Goal: Information Seeking & Learning: Find specific fact

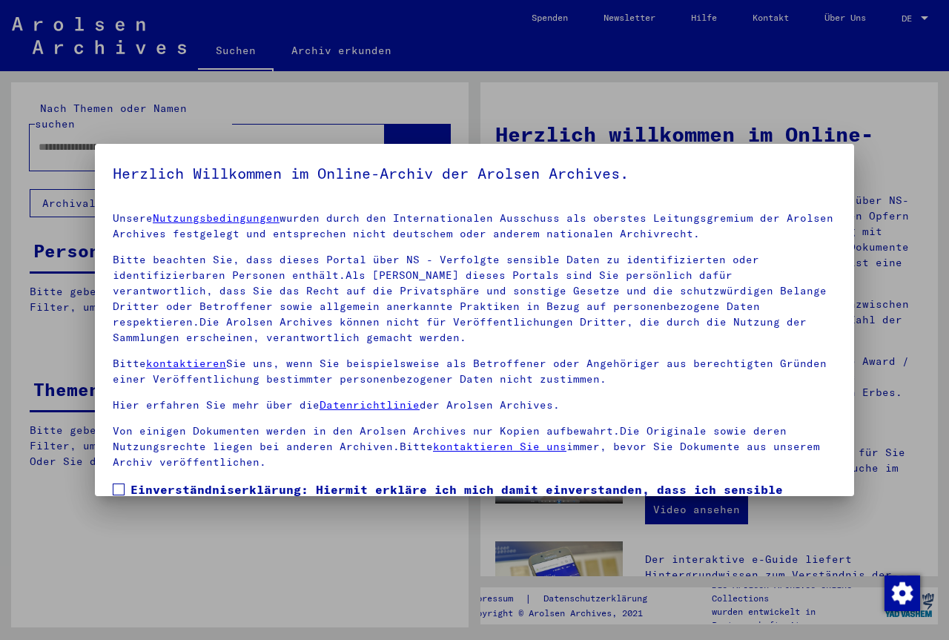
scroll to position [109, 0]
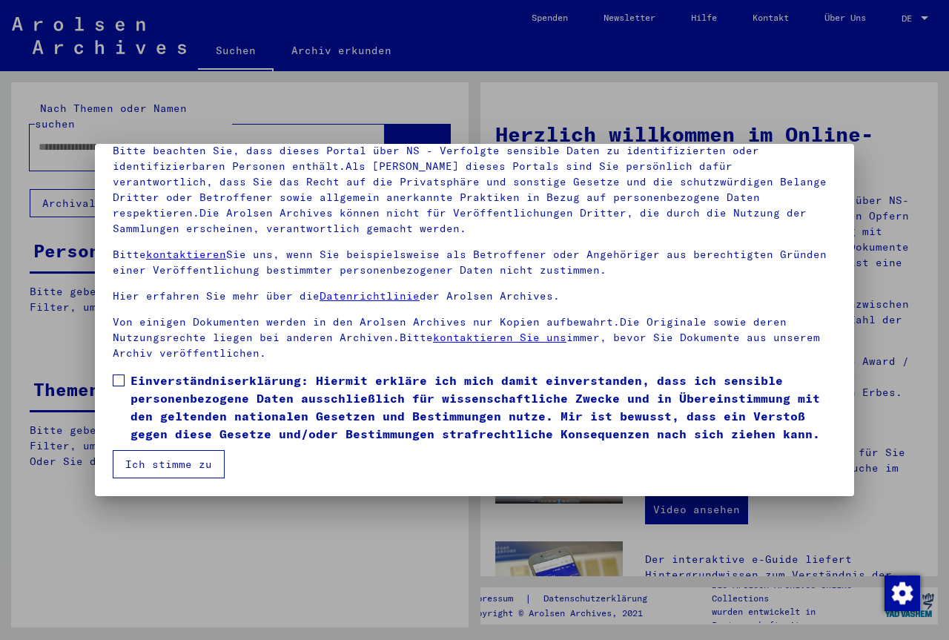
click at [116, 375] on span at bounding box center [119, 380] width 12 height 12
click at [145, 457] on button "Ich stimme zu" at bounding box center [169, 464] width 112 height 28
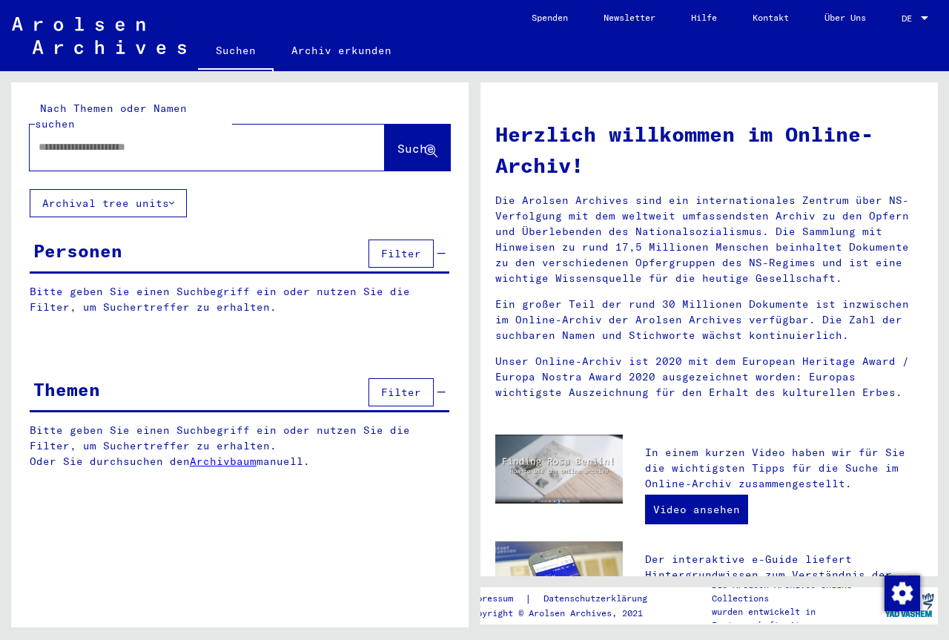
click at [145, 139] on input "text" at bounding box center [190, 147] width 302 height 16
type input "*"
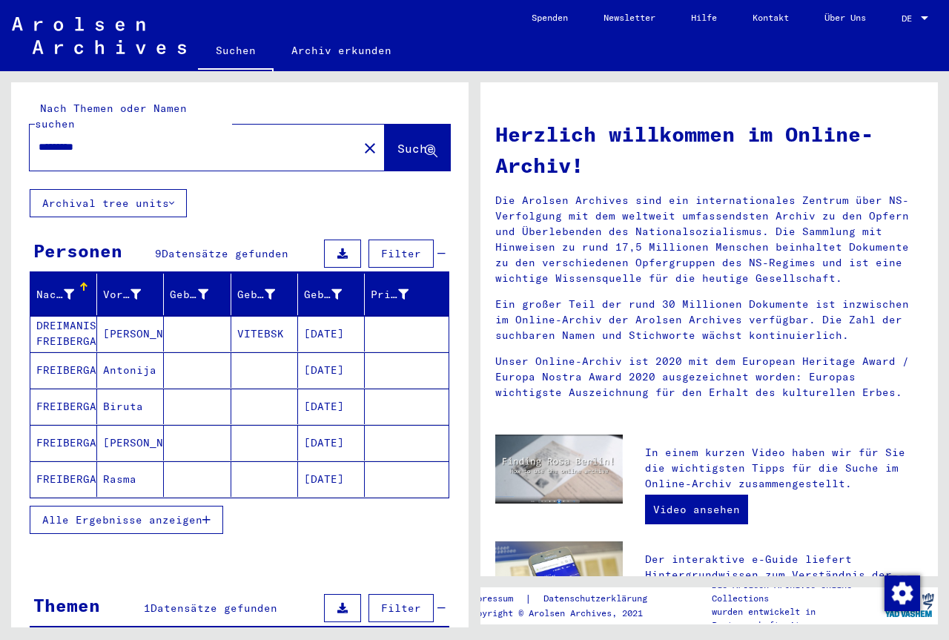
click at [120, 513] on span "Alle Ergebnisse anzeigen" at bounding box center [122, 519] width 160 height 13
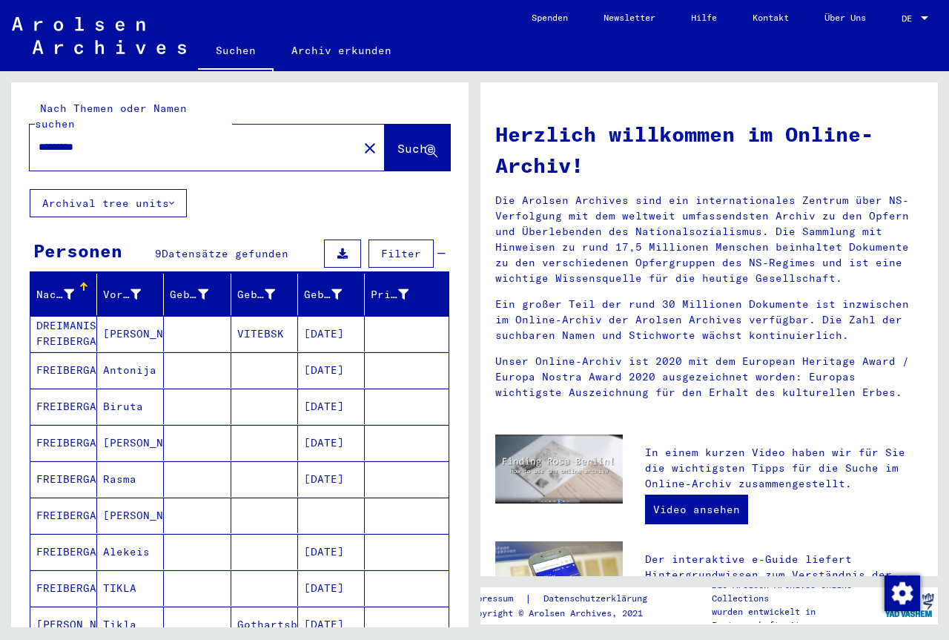
click at [136, 323] on mat-cell "[PERSON_NAME]" at bounding box center [130, 334] width 67 height 36
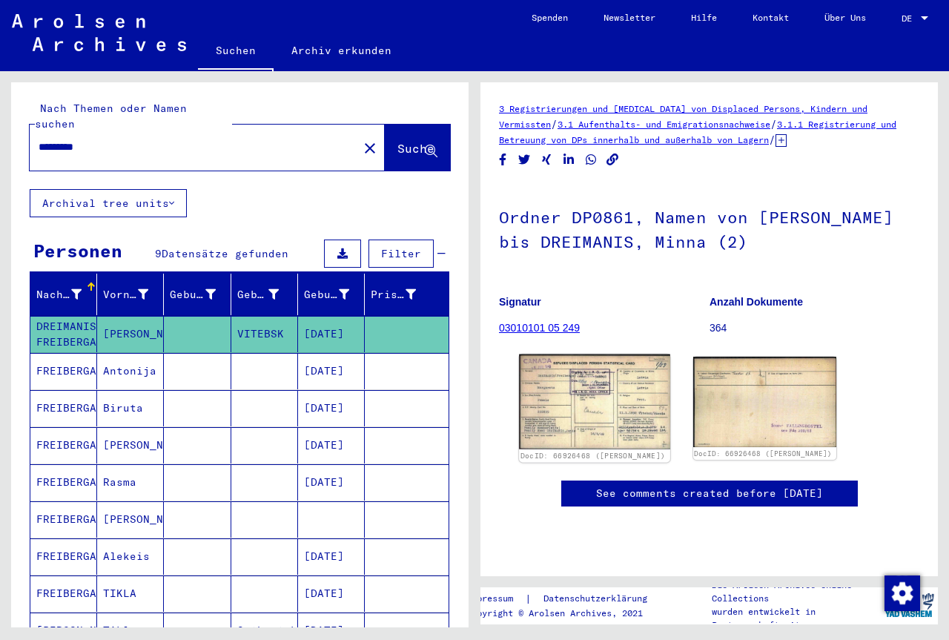
click at [581, 392] on img at bounding box center [594, 401] width 150 height 95
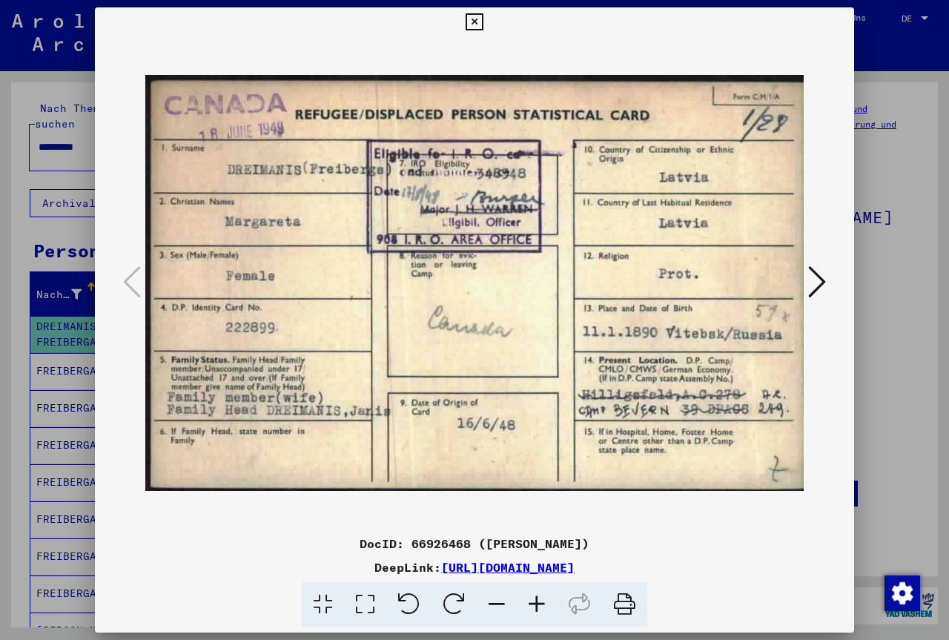
click at [819, 279] on icon at bounding box center [817, 282] width 18 height 36
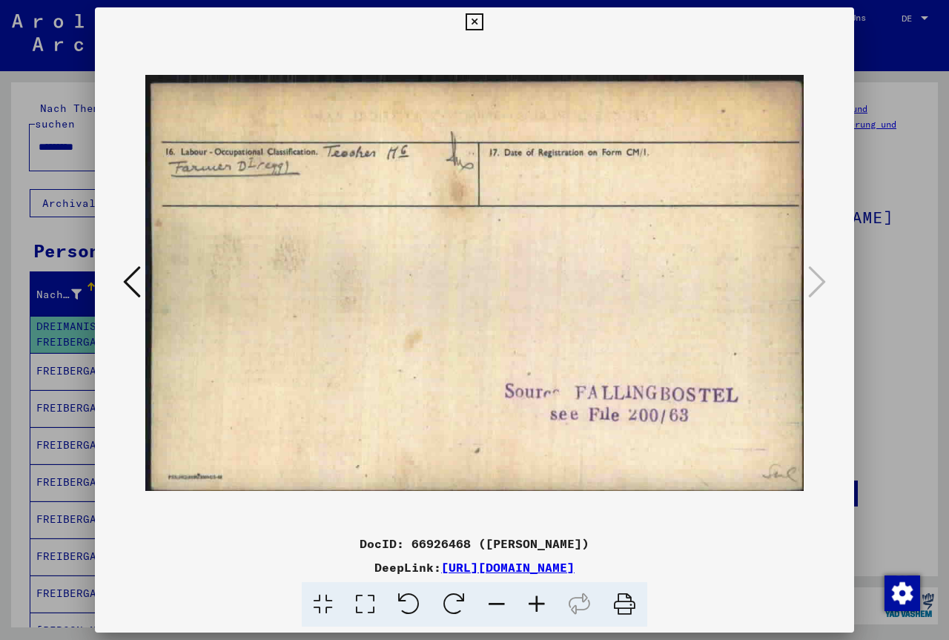
click at [487, 9] on button at bounding box center [474, 22] width 26 height 30
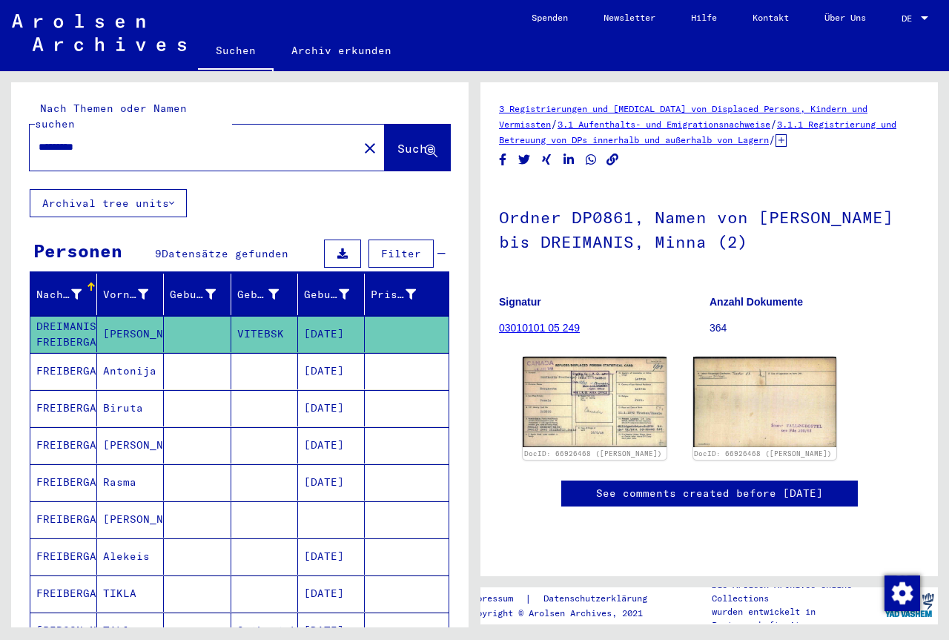
click at [119, 361] on mat-cell "Antonija" at bounding box center [130, 371] width 67 height 36
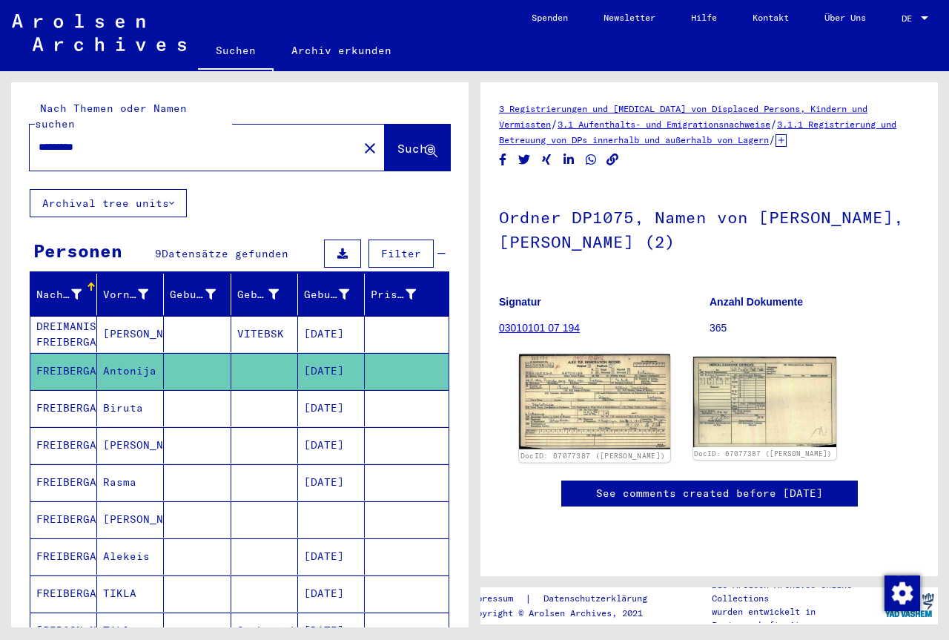
click at [575, 385] on img at bounding box center [594, 401] width 150 height 95
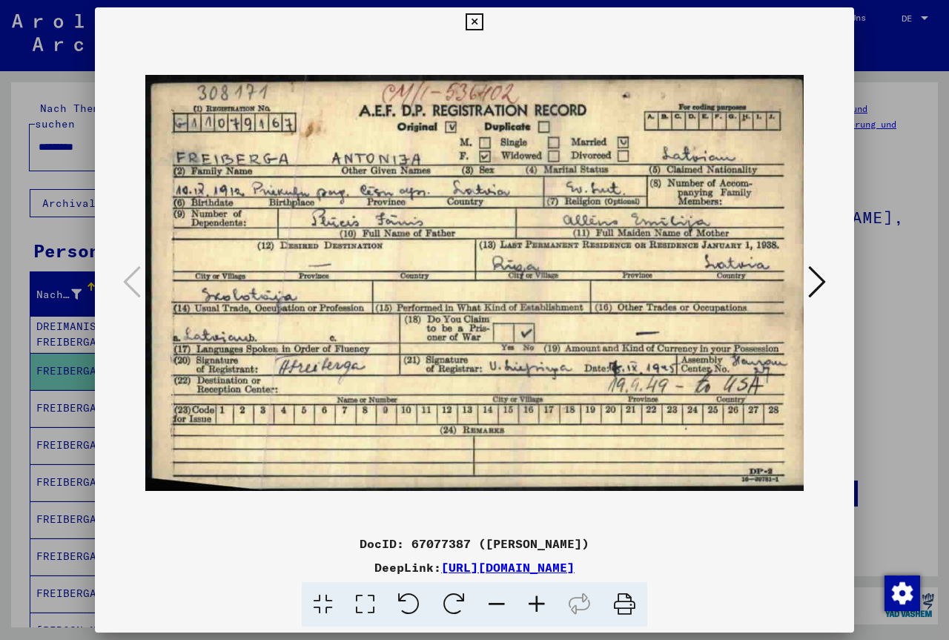
click at [816, 280] on icon at bounding box center [817, 282] width 18 height 36
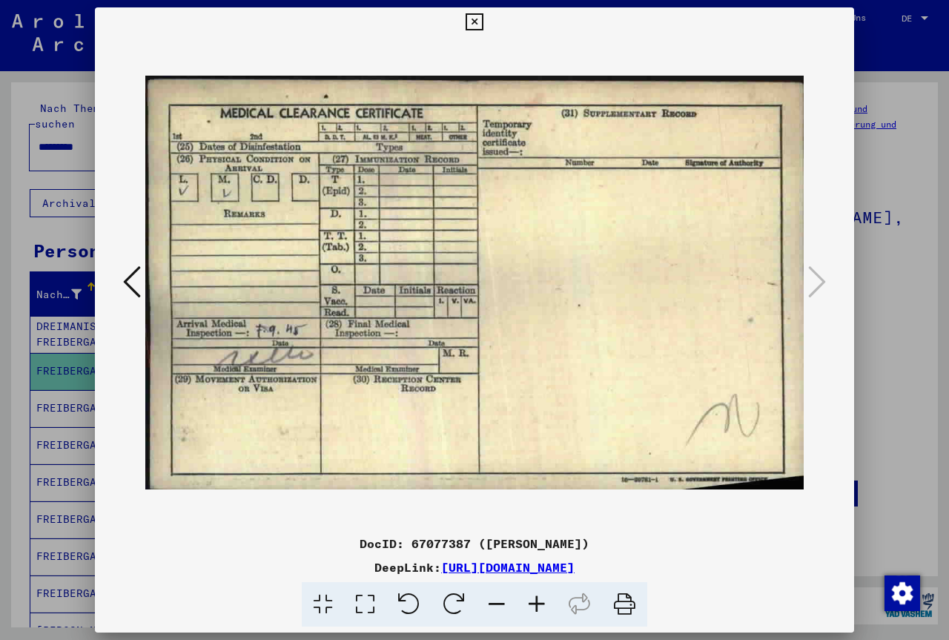
click at [482, 18] on icon at bounding box center [473, 22] width 17 height 18
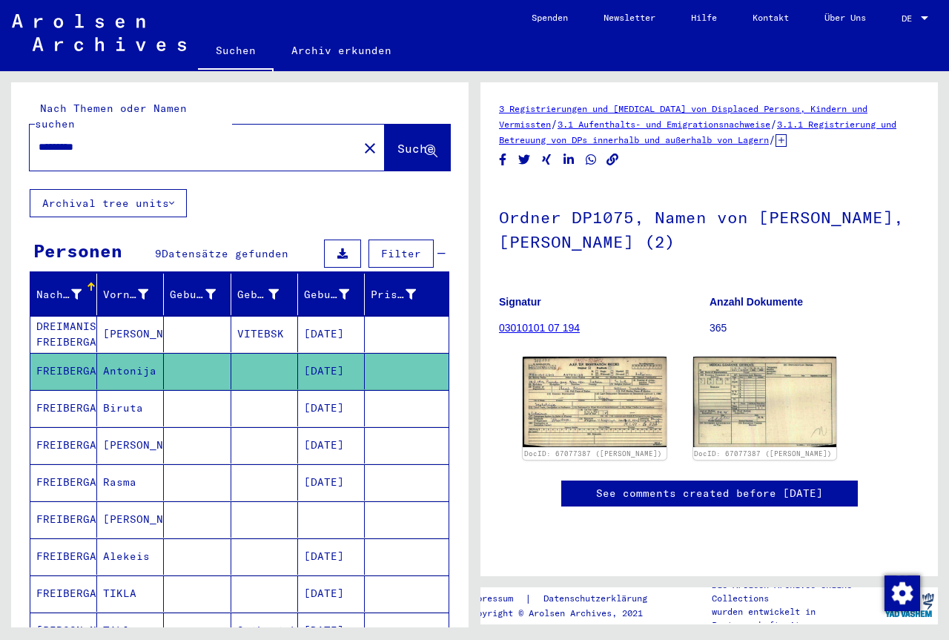
click at [127, 401] on mat-cell "Biruta" at bounding box center [130, 408] width 67 height 36
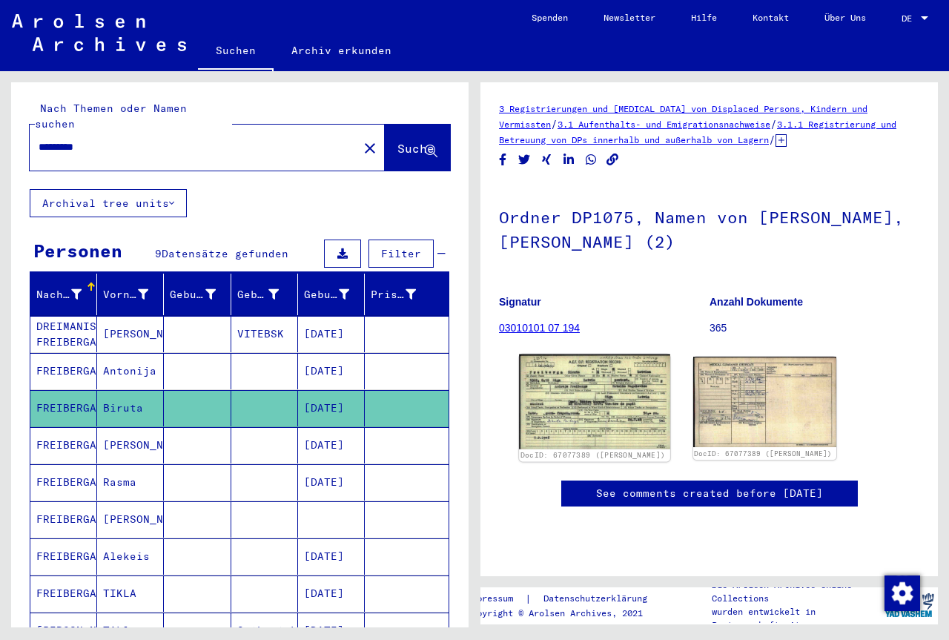
click at [600, 398] on img at bounding box center [594, 401] width 150 height 95
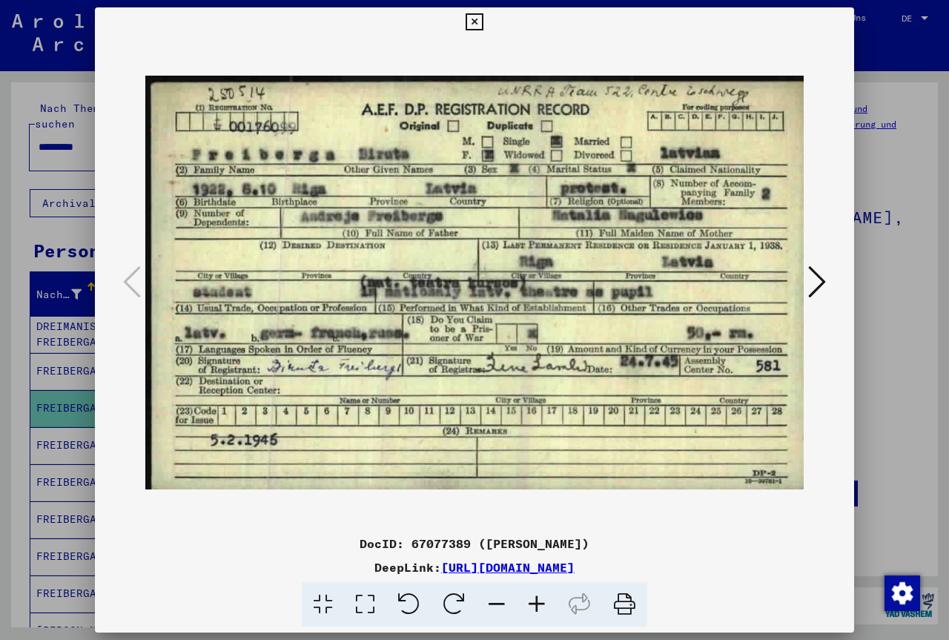
click at [831, 282] on div at bounding box center [474, 282] width 759 height 491
click at [814, 288] on icon at bounding box center [817, 282] width 18 height 36
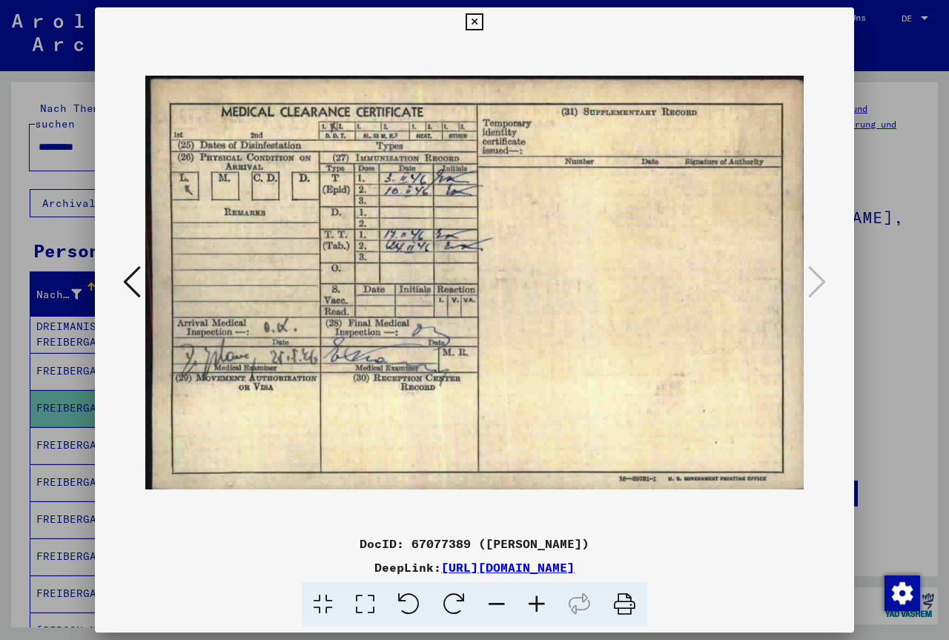
click at [482, 19] on icon at bounding box center [473, 22] width 17 height 18
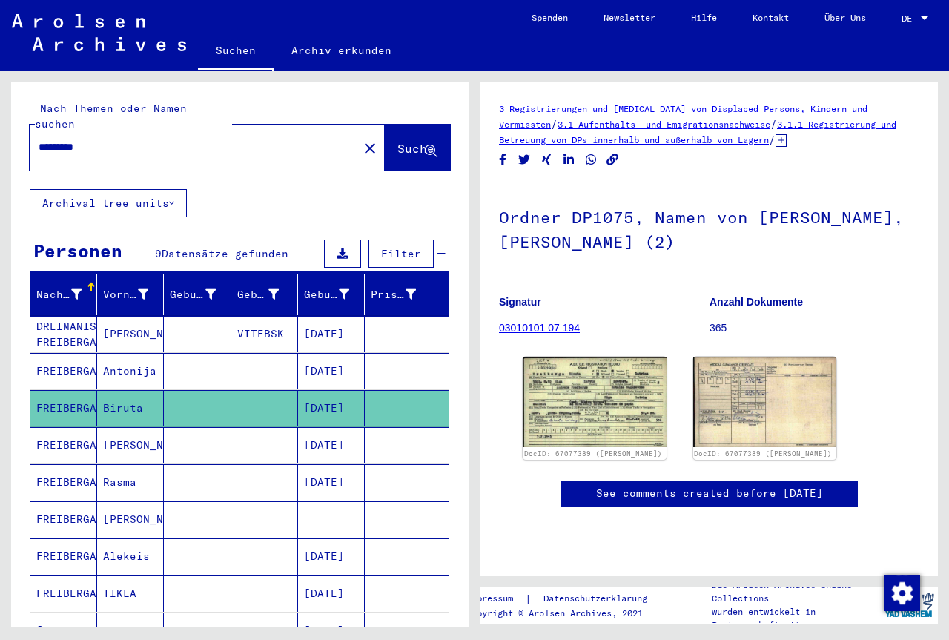
click at [116, 428] on mat-cell "[PERSON_NAME]" at bounding box center [130, 445] width 67 height 36
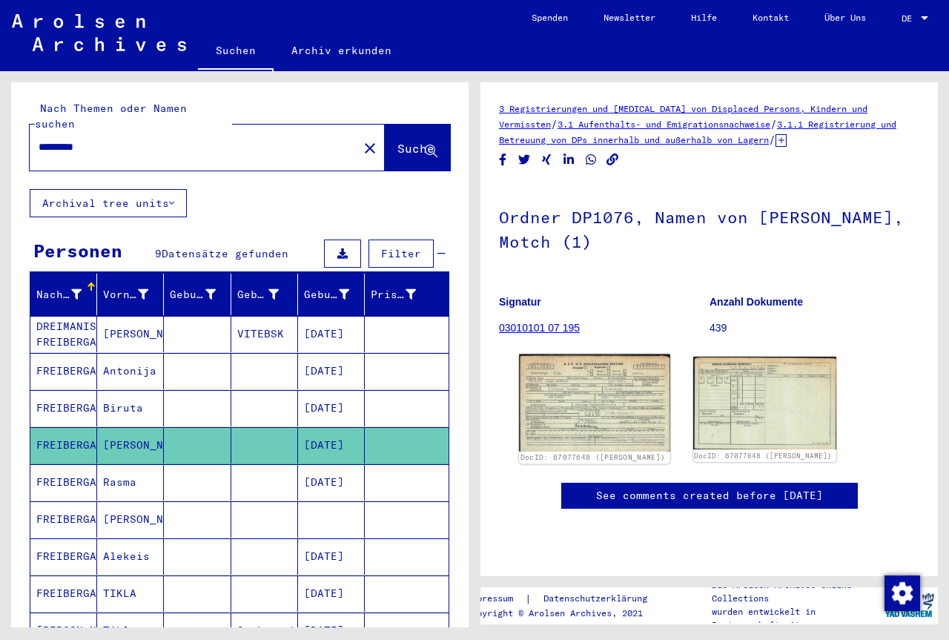
click at [653, 396] on img at bounding box center [594, 402] width 150 height 97
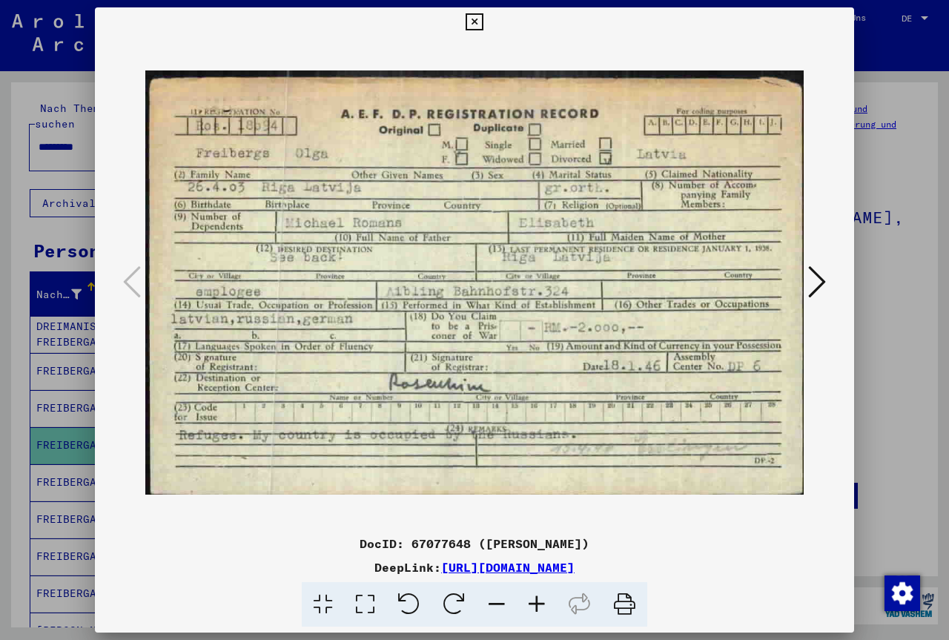
click at [817, 282] on icon at bounding box center [817, 282] width 18 height 36
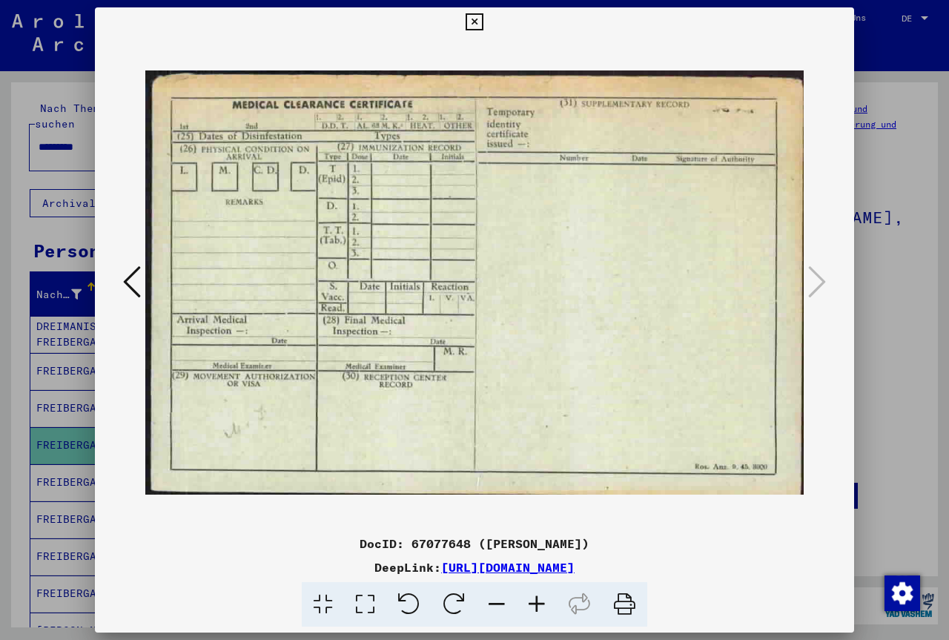
click at [482, 19] on icon at bounding box center [473, 22] width 17 height 18
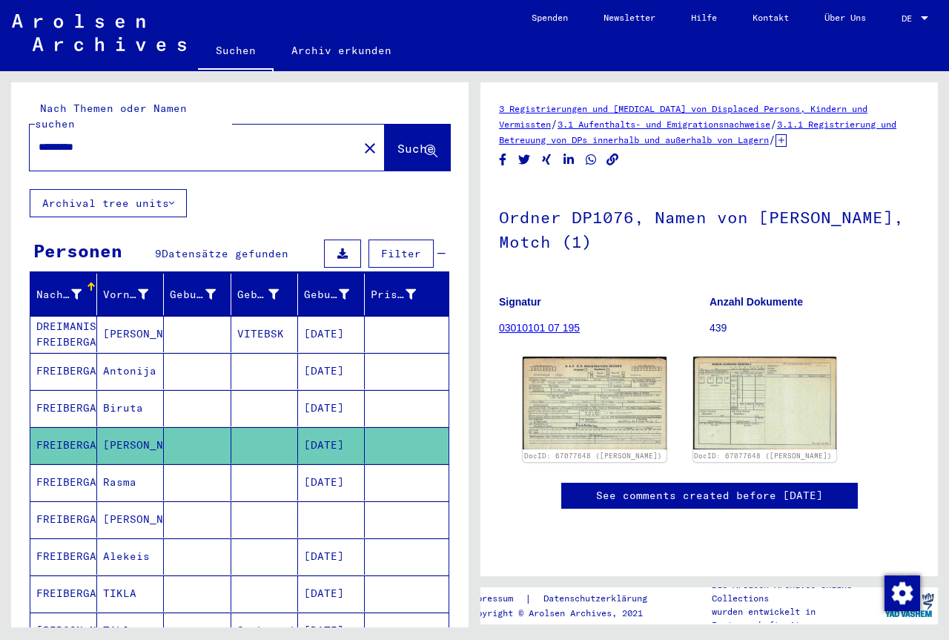
click at [119, 477] on mat-cell "Rasma" at bounding box center [130, 482] width 67 height 36
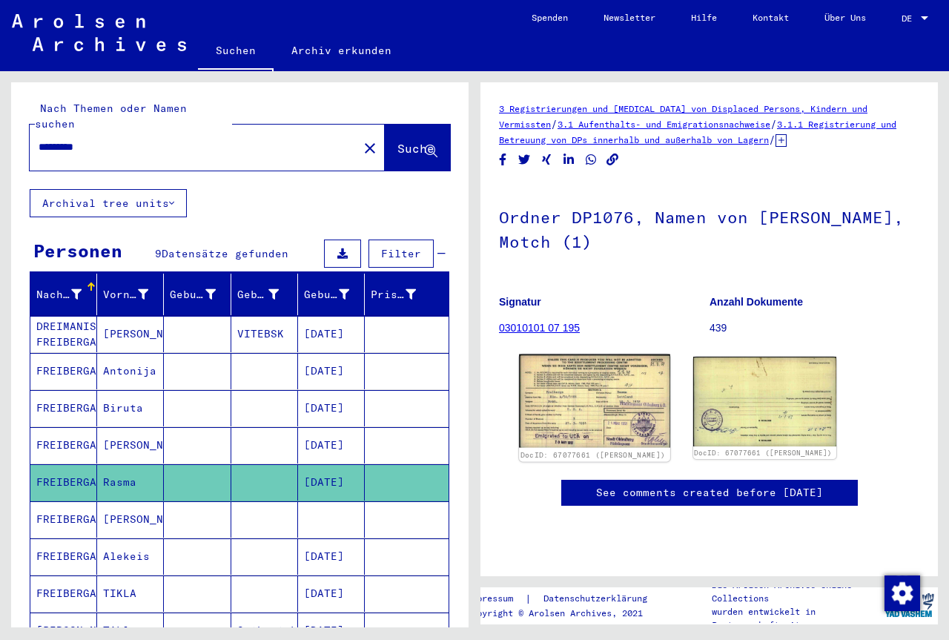
click at [603, 418] on img at bounding box center [594, 400] width 150 height 93
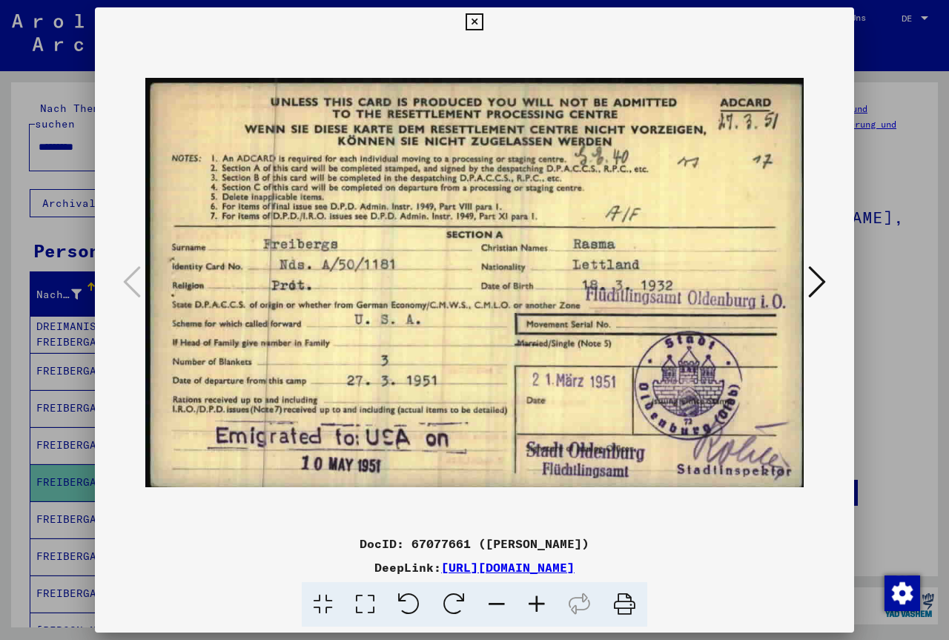
click at [819, 285] on icon at bounding box center [817, 282] width 18 height 36
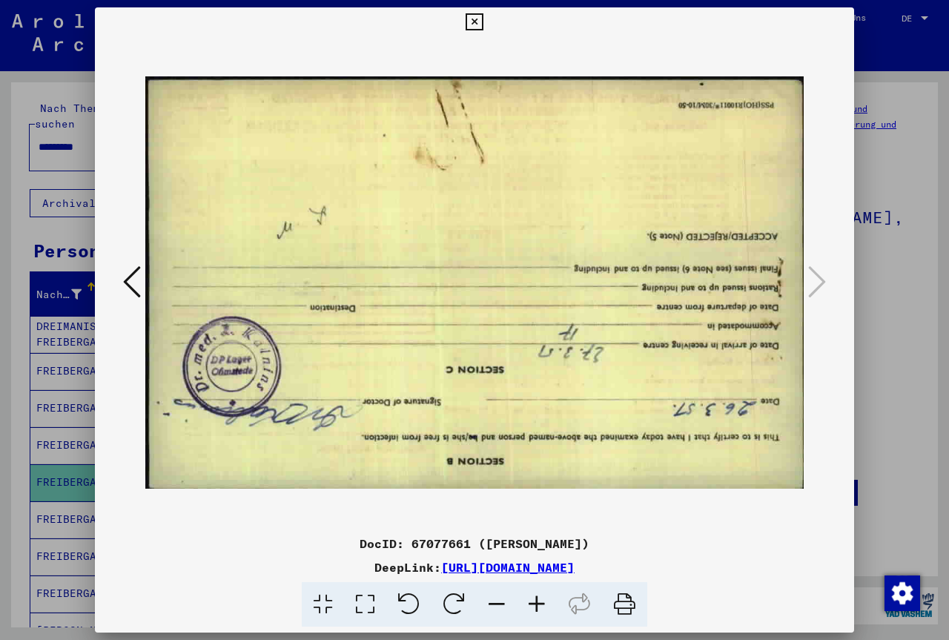
click at [487, 17] on button at bounding box center [474, 22] width 26 height 30
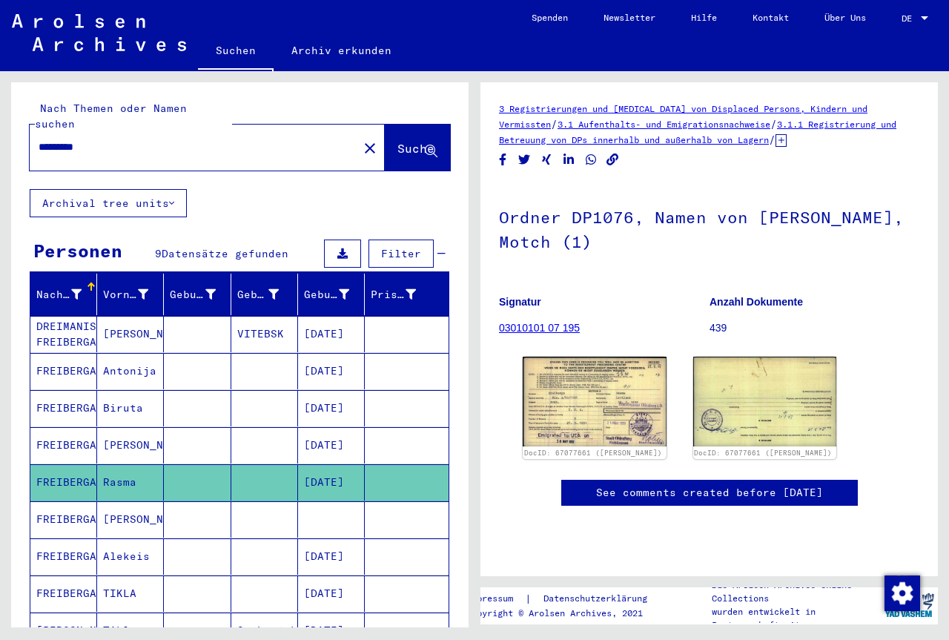
click at [127, 501] on mat-cell "[PERSON_NAME]" at bounding box center [130, 519] width 67 height 36
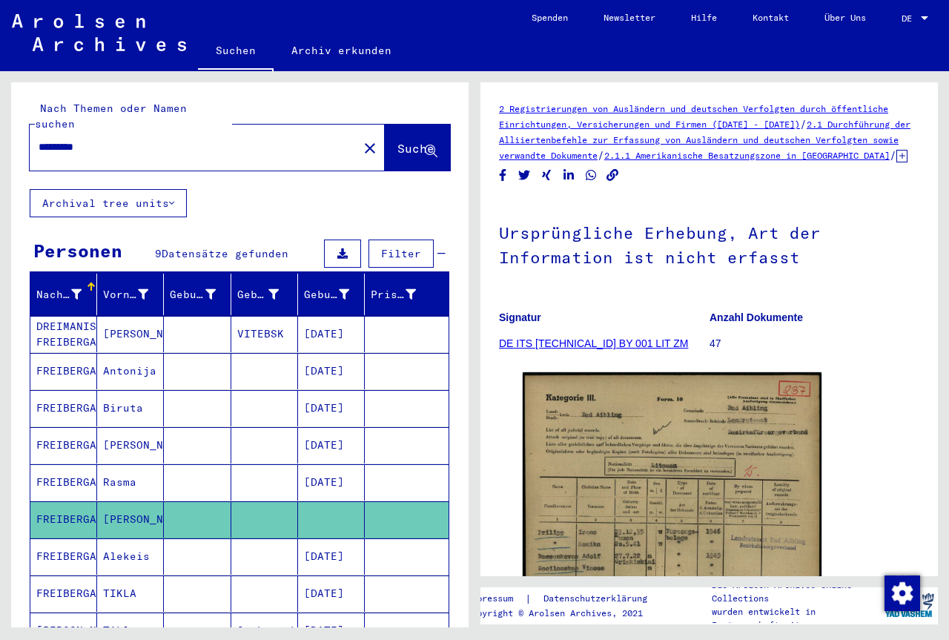
scroll to position [80, 0]
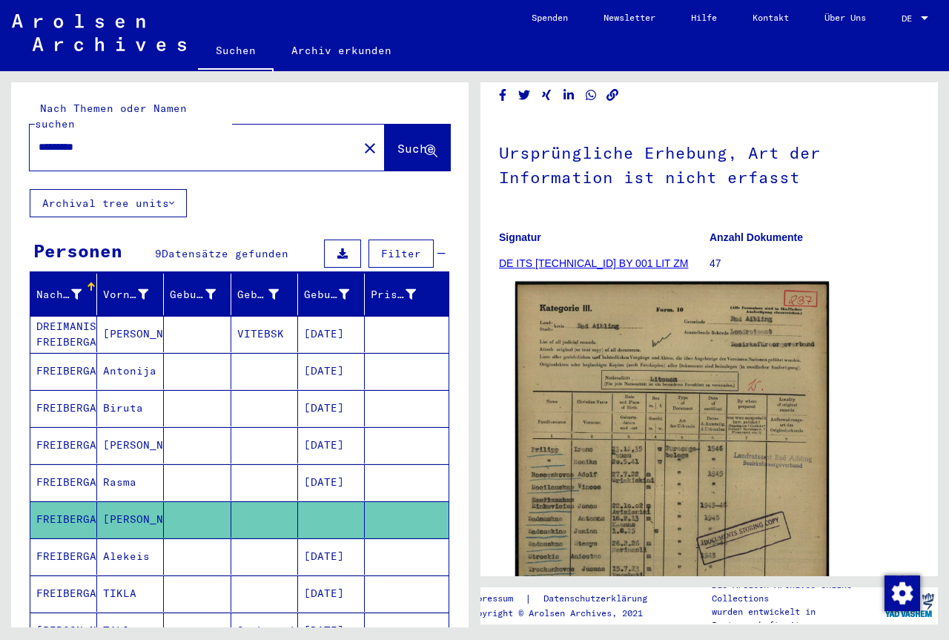
click at [687, 392] on img at bounding box center [672, 501] width 314 height 439
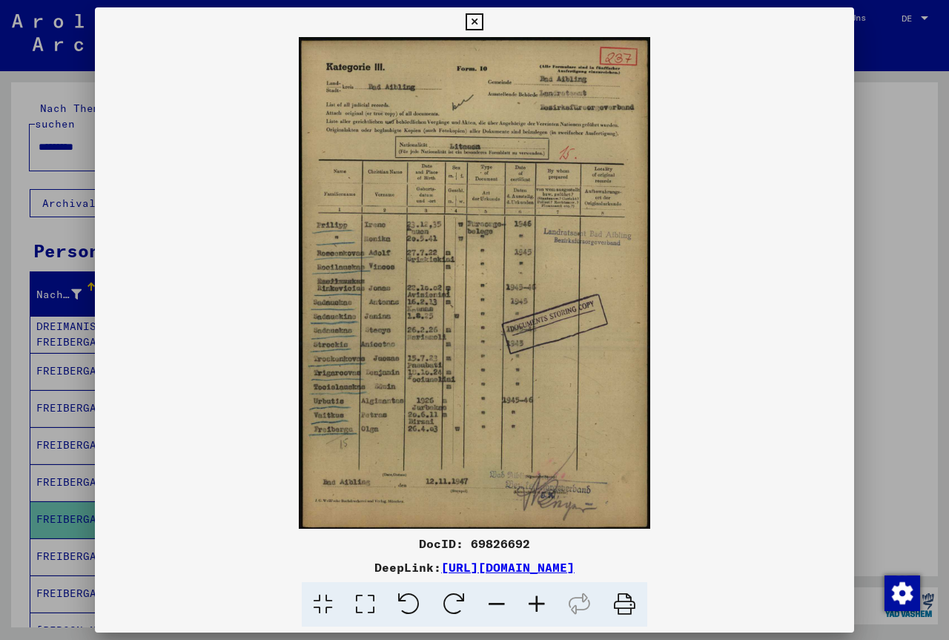
click at [542, 599] on icon at bounding box center [537, 604] width 40 height 45
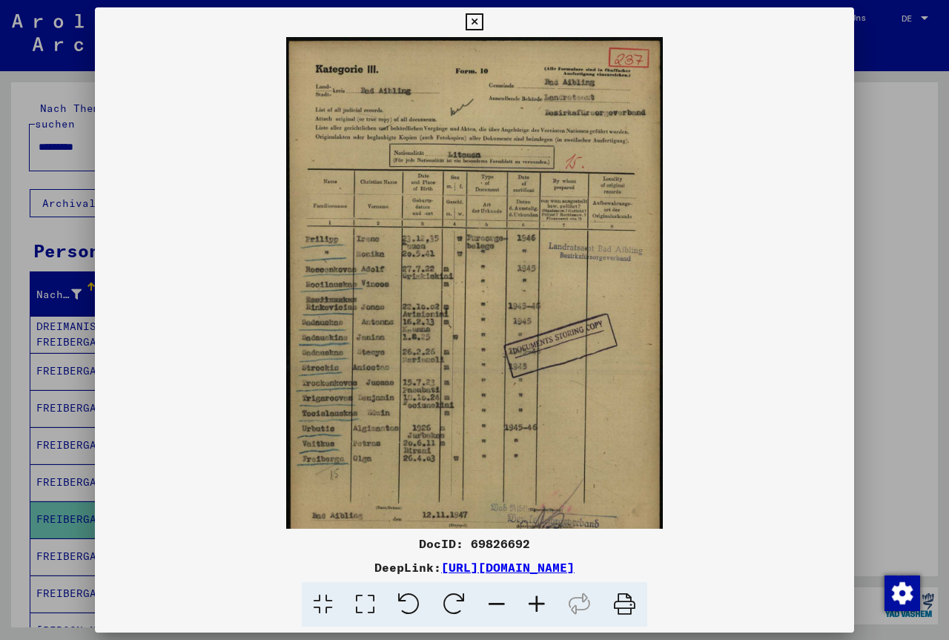
click at [542, 599] on icon at bounding box center [537, 604] width 40 height 45
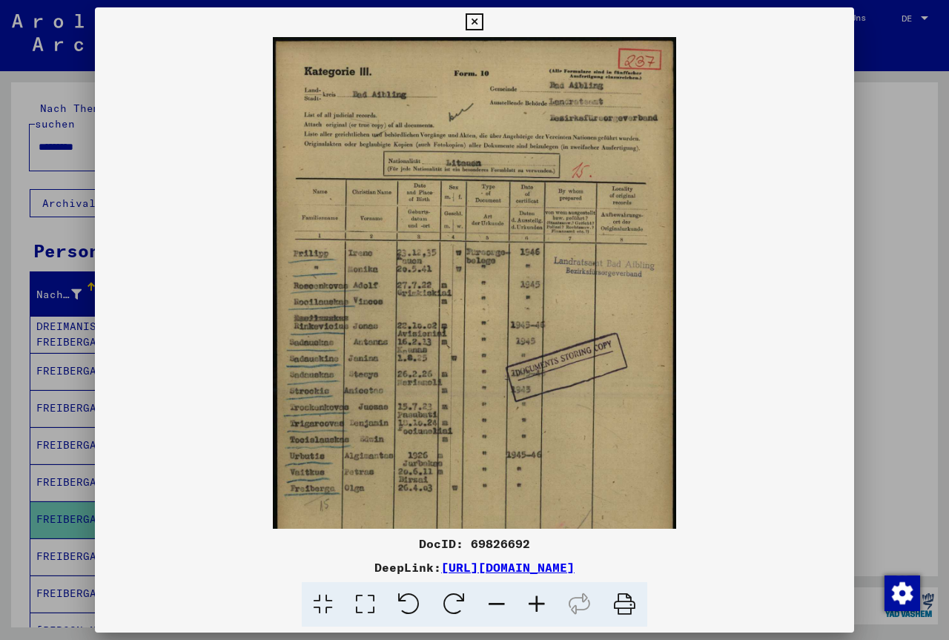
click at [543, 599] on icon at bounding box center [537, 604] width 40 height 45
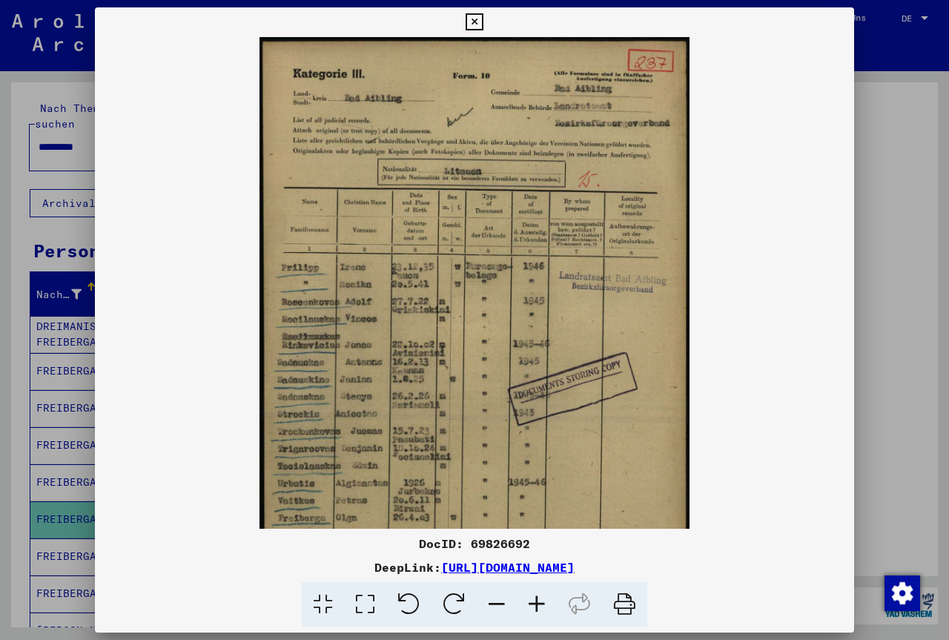
click at [544, 600] on icon at bounding box center [537, 604] width 40 height 45
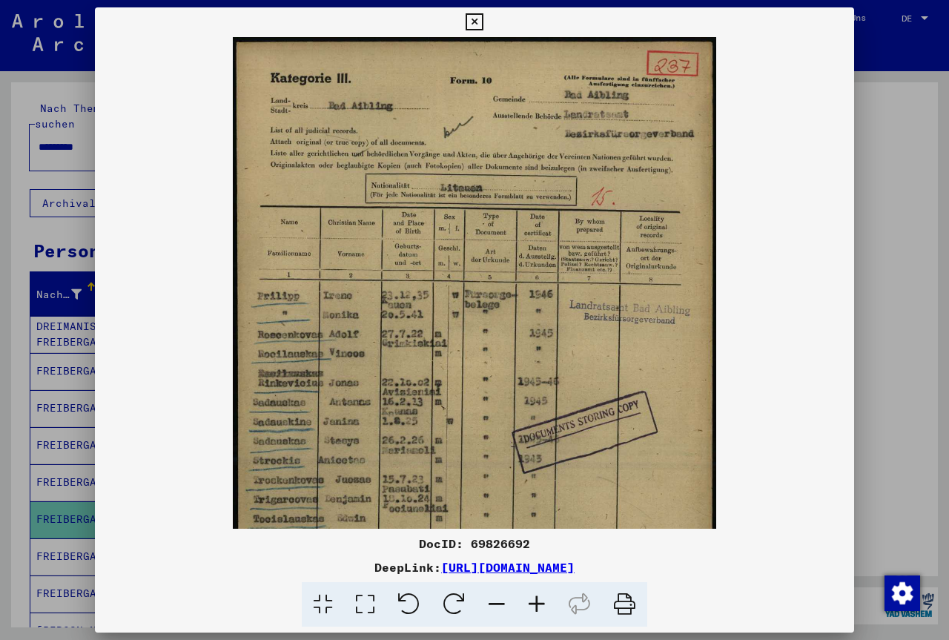
click at [544, 600] on icon at bounding box center [537, 604] width 40 height 45
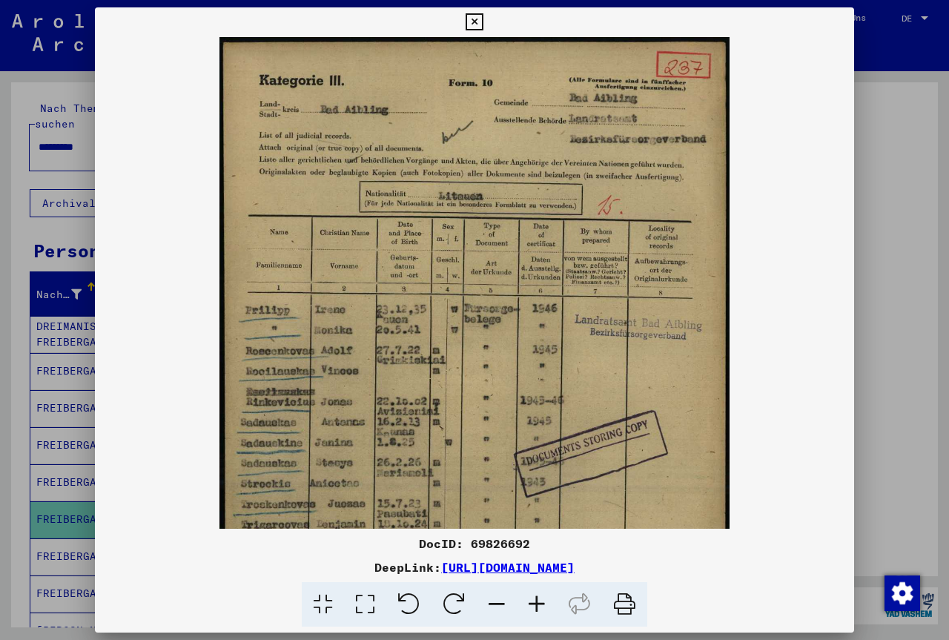
click at [544, 600] on icon at bounding box center [537, 604] width 40 height 45
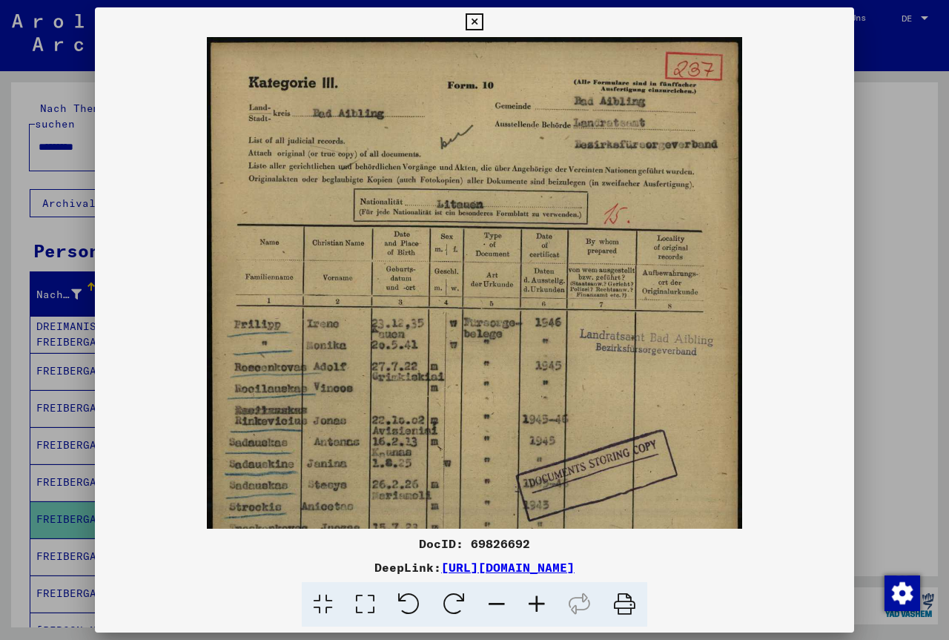
click at [544, 600] on icon at bounding box center [537, 604] width 40 height 45
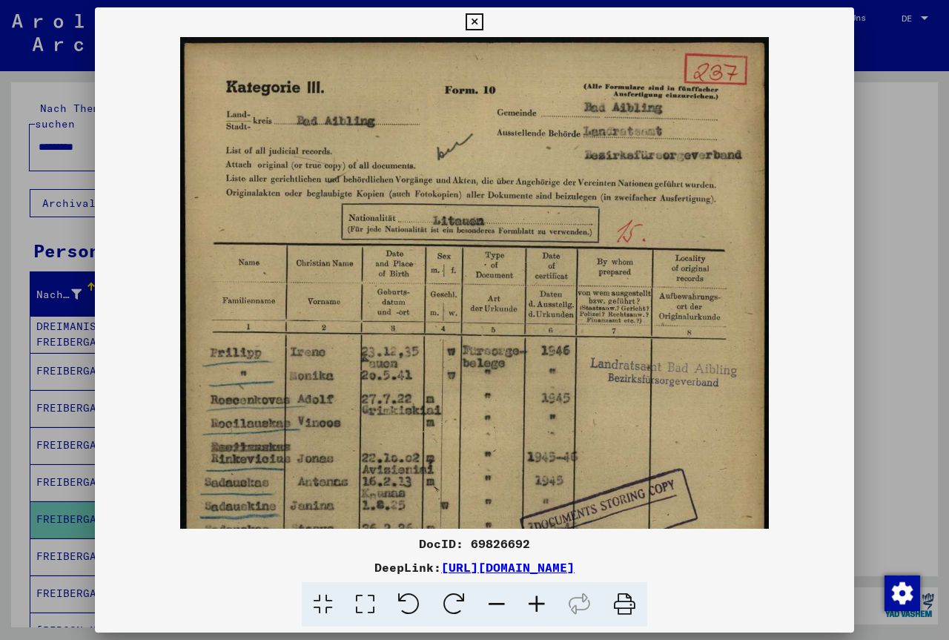
click at [544, 600] on icon at bounding box center [537, 604] width 40 height 45
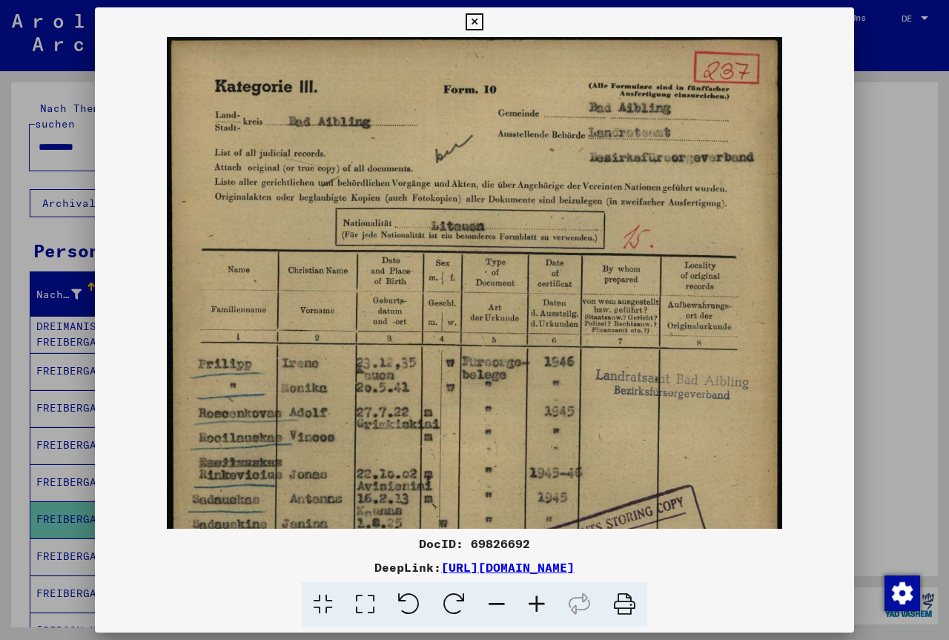
scroll to position [17, 0]
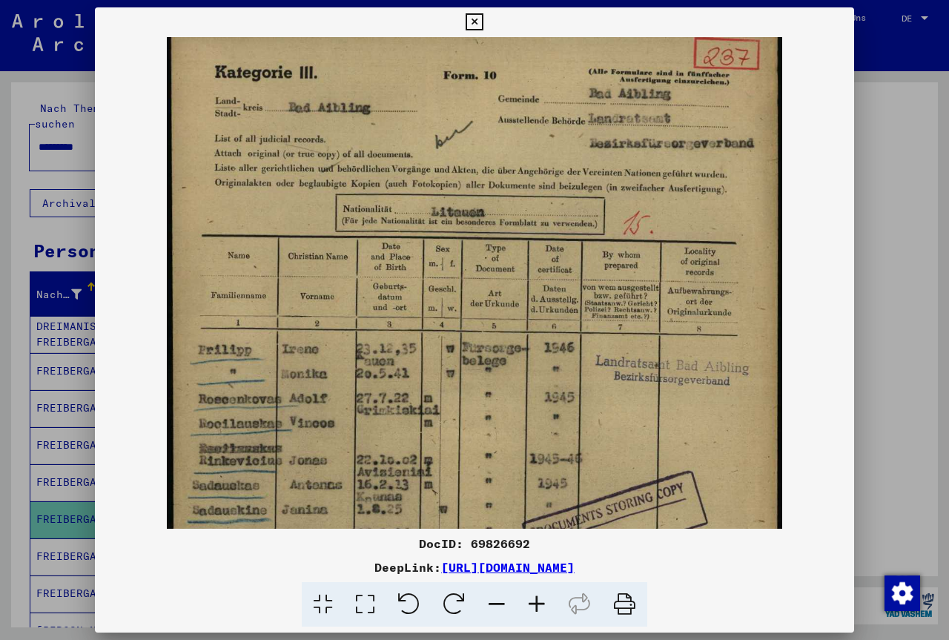
drag, startPoint x: 666, startPoint y: 305, endPoint x: 658, endPoint y: 288, distance: 18.6
click at [658, 288] on img at bounding box center [474, 451] width 615 height 862
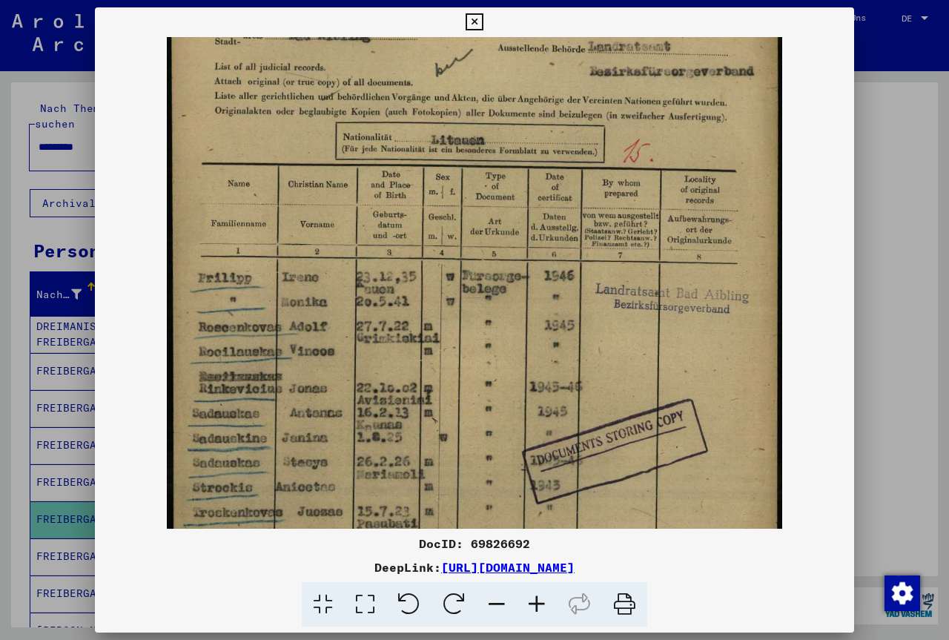
scroll to position [90, 0]
drag, startPoint x: 608, startPoint y: 322, endPoint x: 644, endPoint y: 249, distance: 80.9
click at [644, 249] on img at bounding box center [474, 378] width 615 height 862
click at [487, 17] on button at bounding box center [474, 22] width 26 height 30
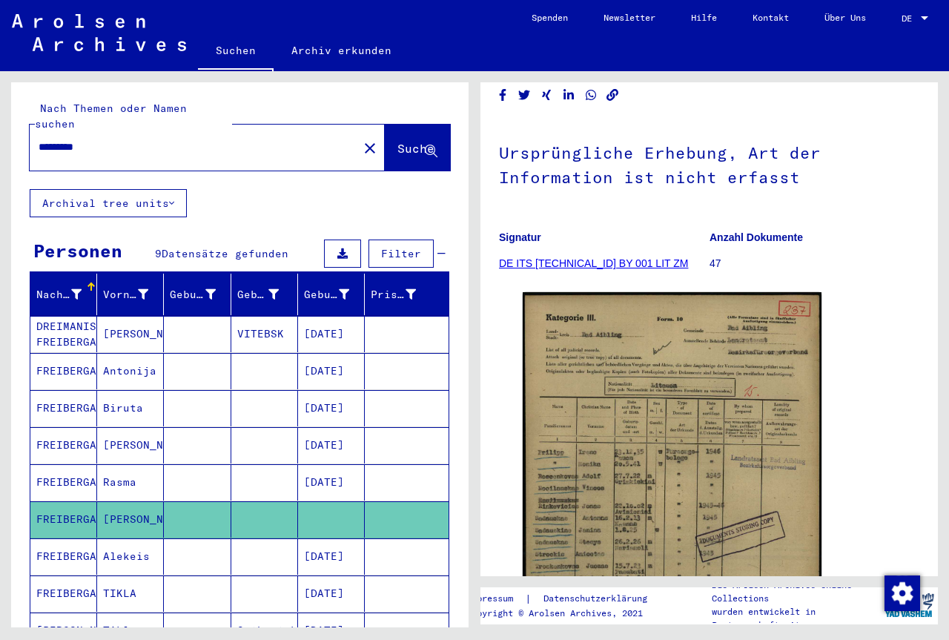
scroll to position [80, 0]
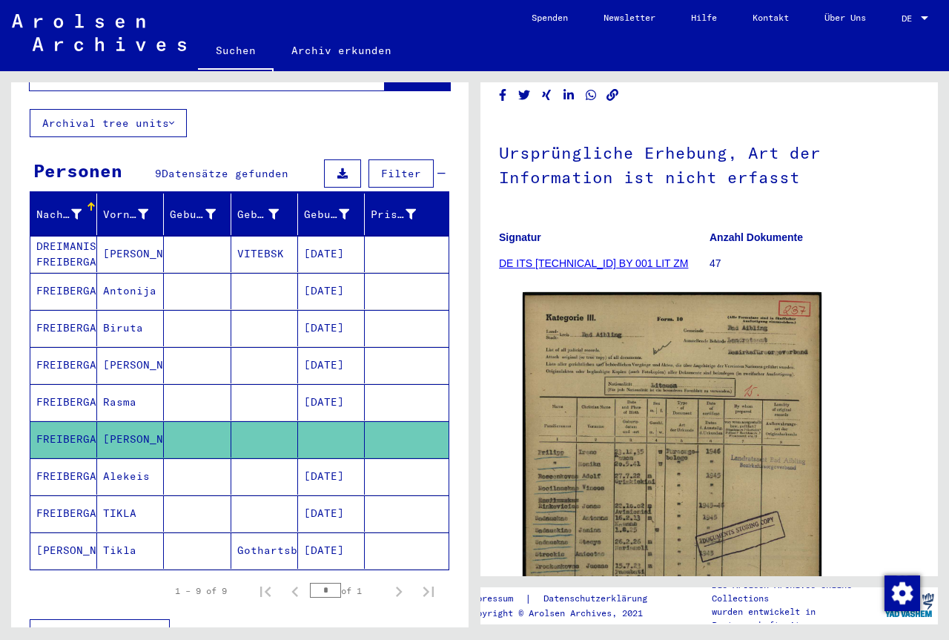
click at [139, 460] on mat-cell "Alekeis" at bounding box center [130, 476] width 67 height 36
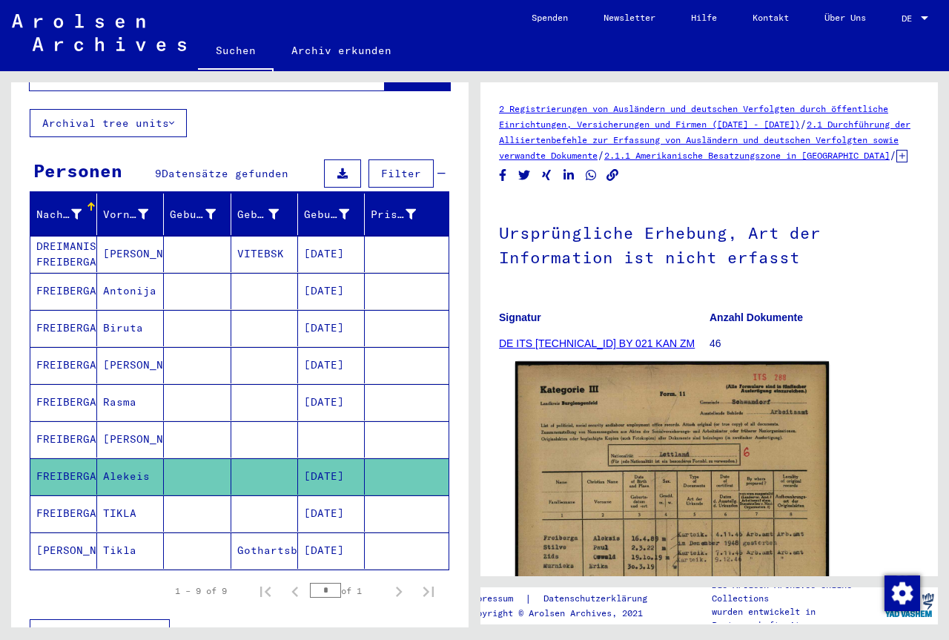
click at [772, 428] on img at bounding box center [672, 583] width 314 height 445
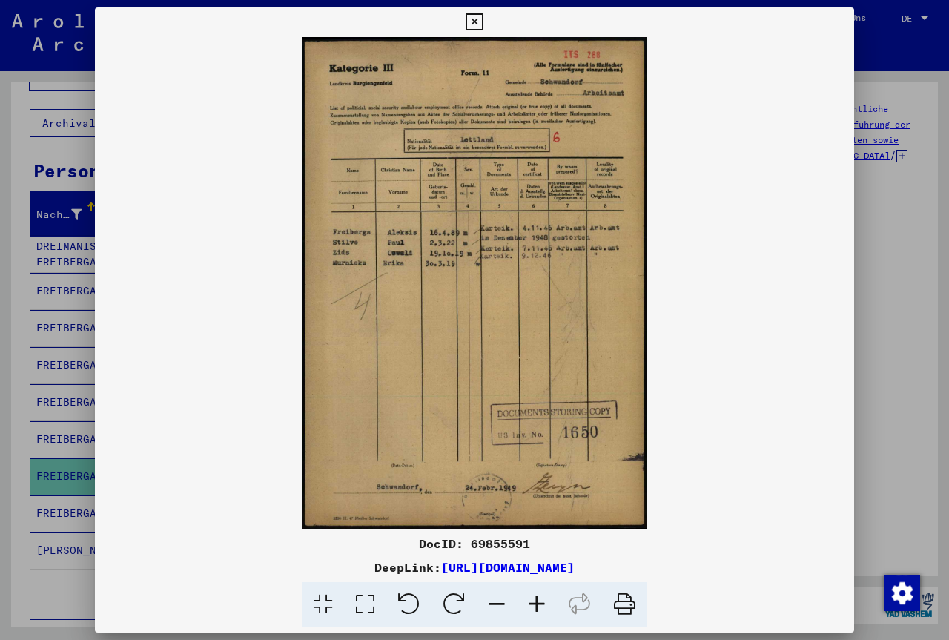
click at [543, 605] on icon at bounding box center [537, 604] width 40 height 45
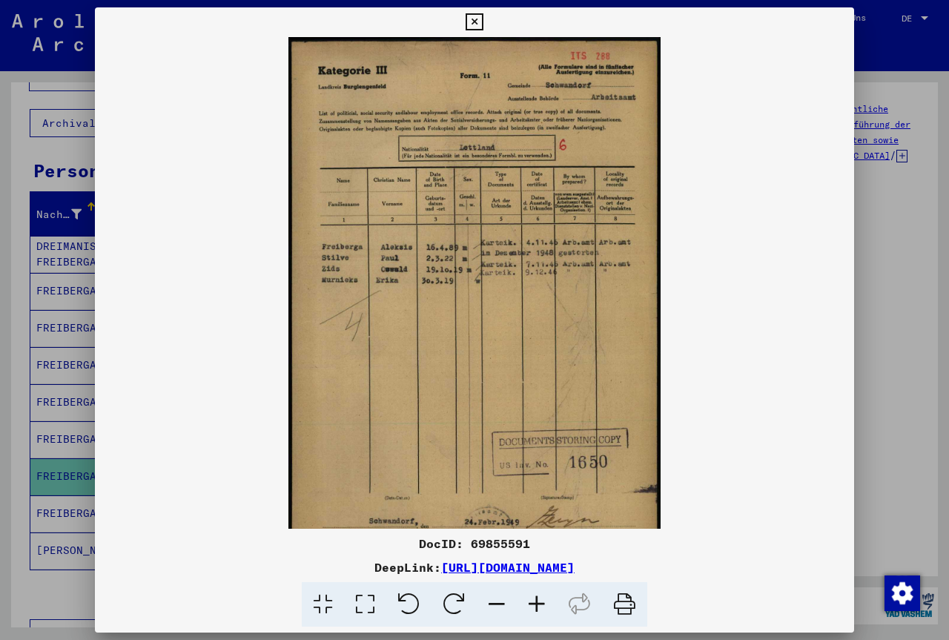
click at [543, 605] on icon at bounding box center [537, 604] width 40 height 45
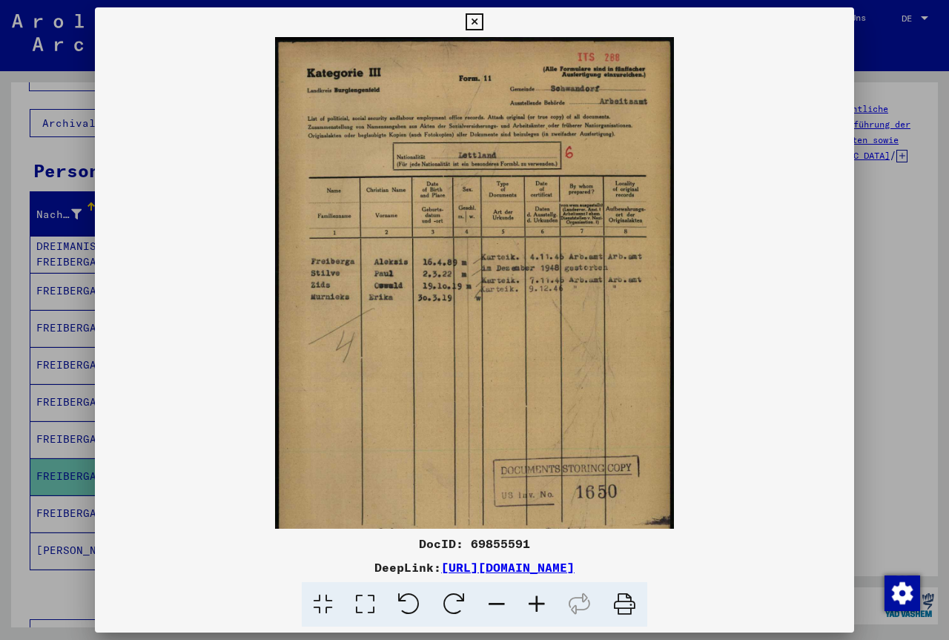
click at [543, 604] on icon at bounding box center [537, 604] width 40 height 45
click at [543, 605] on icon at bounding box center [537, 604] width 40 height 45
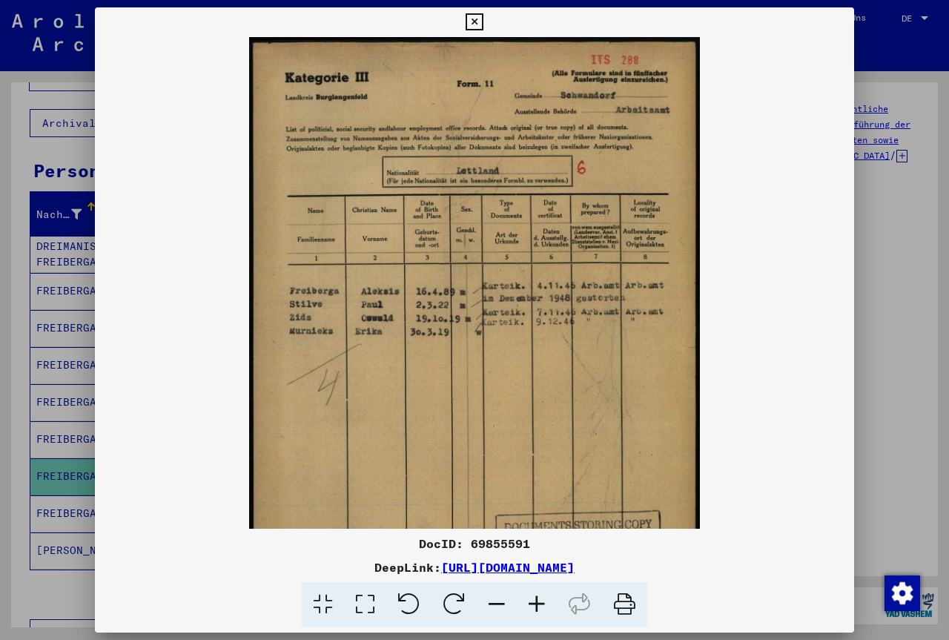
click at [543, 605] on icon at bounding box center [537, 604] width 40 height 45
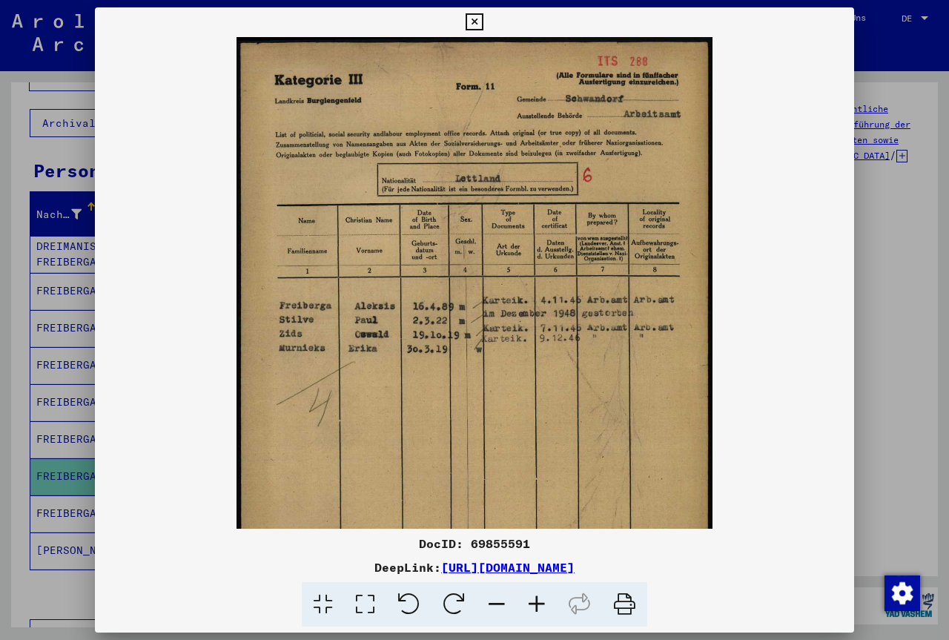
click at [545, 605] on icon at bounding box center [537, 604] width 40 height 45
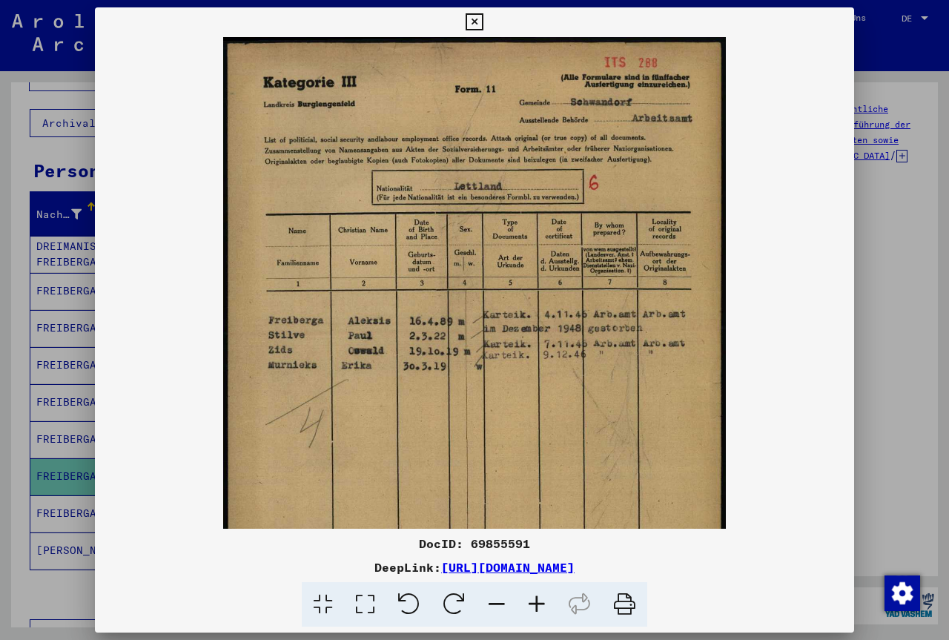
click at [487, 21] on button at bounding box center [474, 22] width 26 height 30
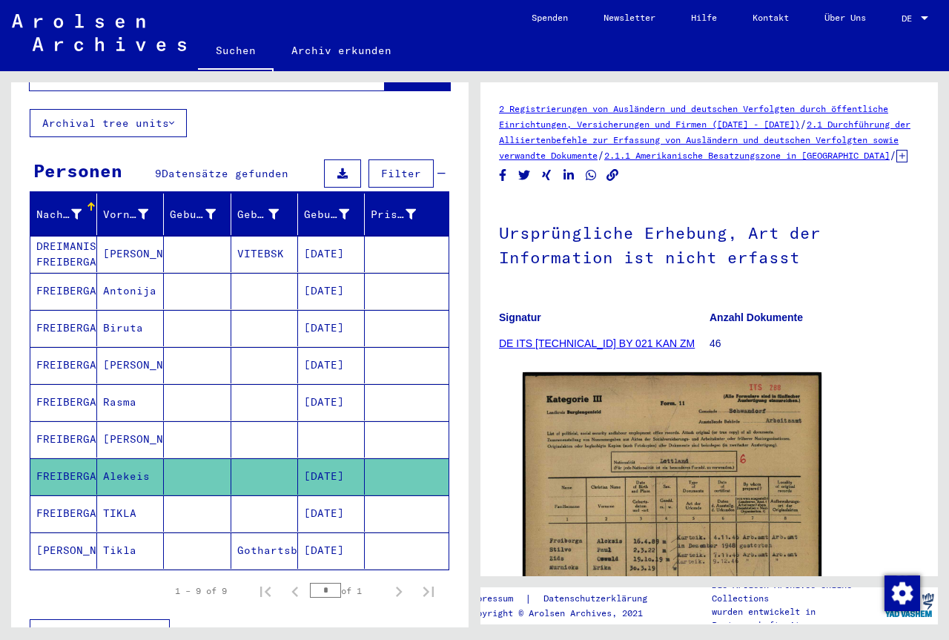
click at [130, 500] on mat-cell "TIKLA" at bounding box center [130, 513] width 67 height 36
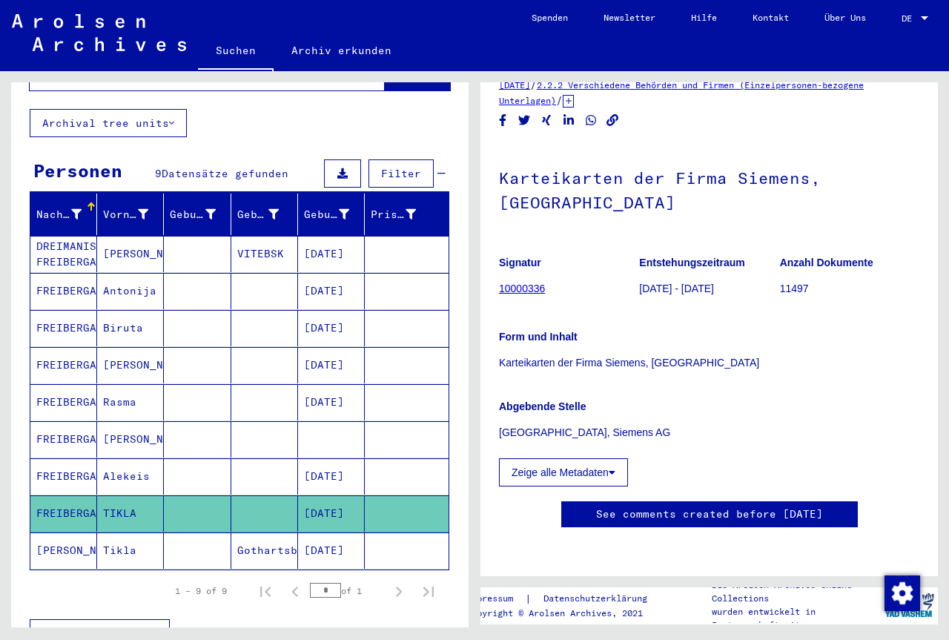
scroll to position [80, 0]
click at [120, 544] on mat-cell "Tikla" at bounding box center [130, 550] width 67 height 36
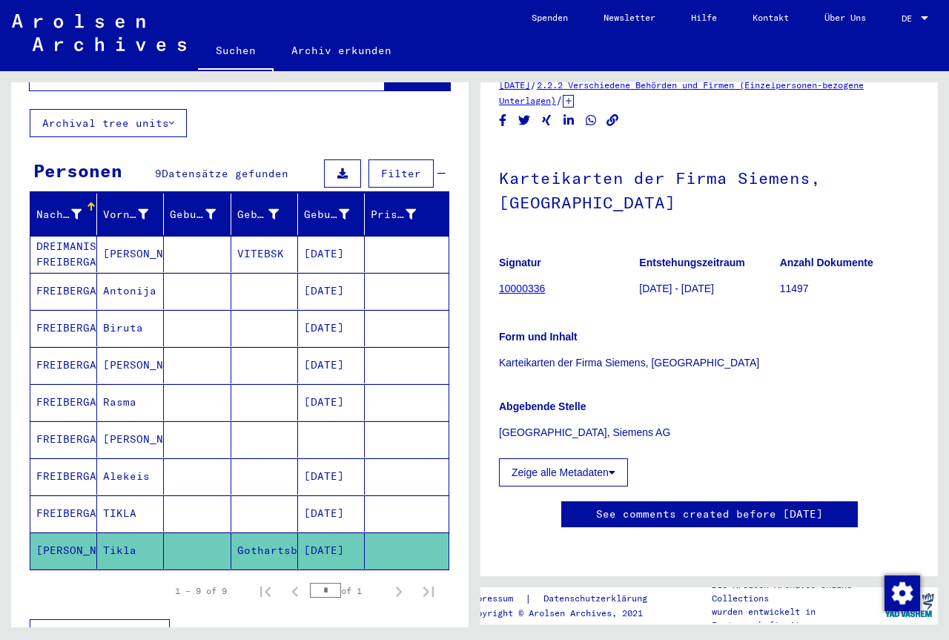
click at [134, 495] on mat-cell "TIKLA" at bounding box center [130, 513] width 67 height 36
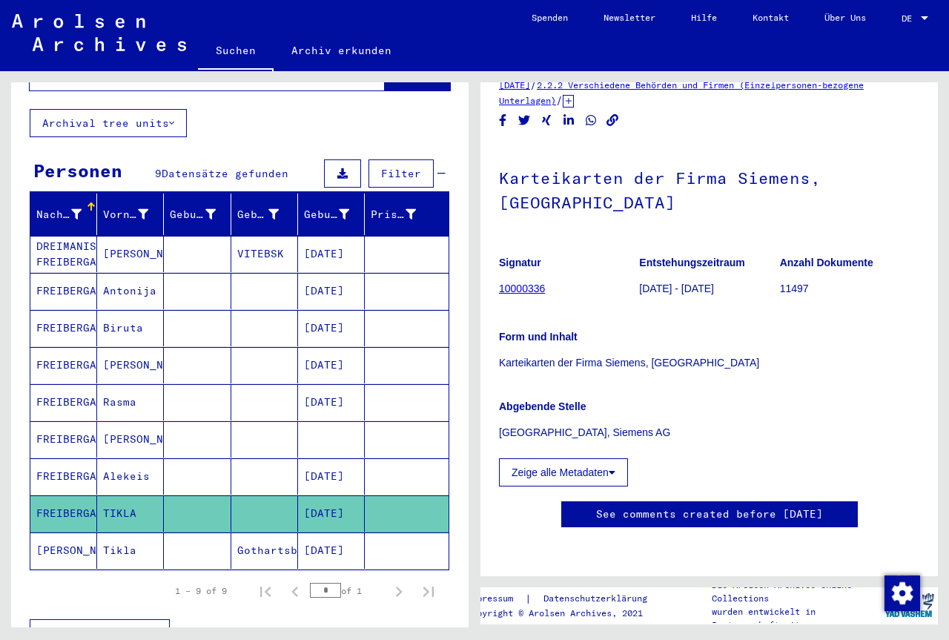
click at [129, 532] on mat-cell "Tikla" at bounding box center [130, 550] width 67 height 36
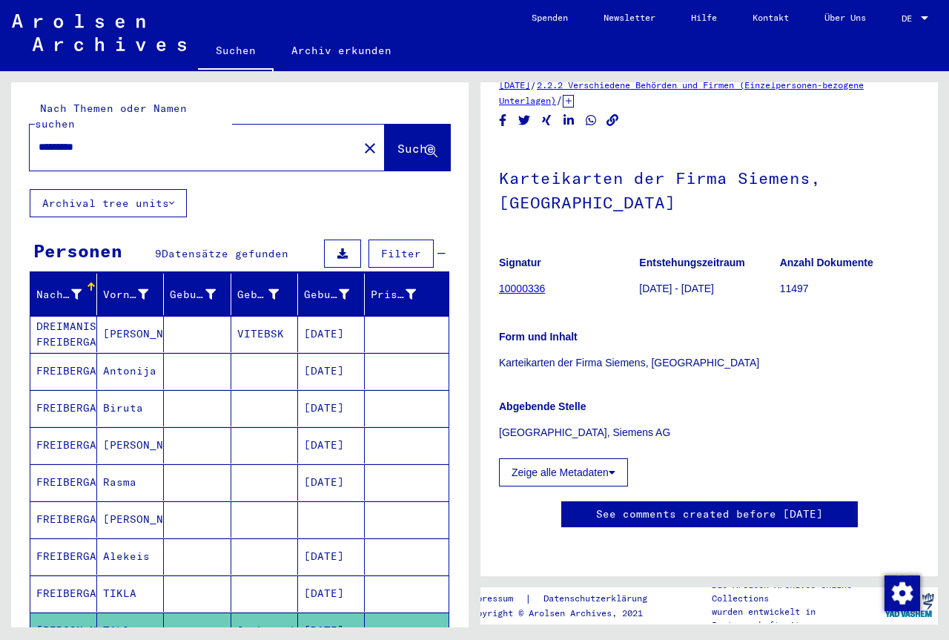
drag, startPoint x: 113, startPoint y: 136, endPoint x: 1, endPoint y: 133, distance: 111.2
click at [39, 139] on input "*********" at bounding box center [194, 147] width 311 height 16
type input "******"
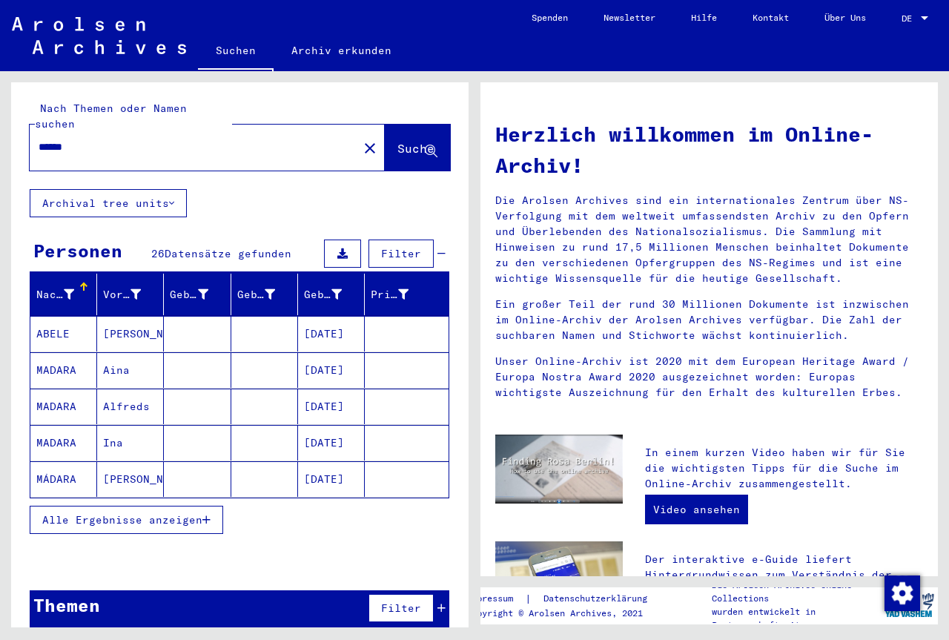
drag, startPoint x: 193, startPoint y: 485, endPoint x: 193, endPoint y: 498, distance: 13.3
click at [193, 498] on div "Alle Ergebnisse anzeigen" at bounding box center [239, 519] width 419 height 43
click at [193, 513] on span "Alle Ergebnisse anzeigen" at bounding box center [122, 519] width 160 height 13
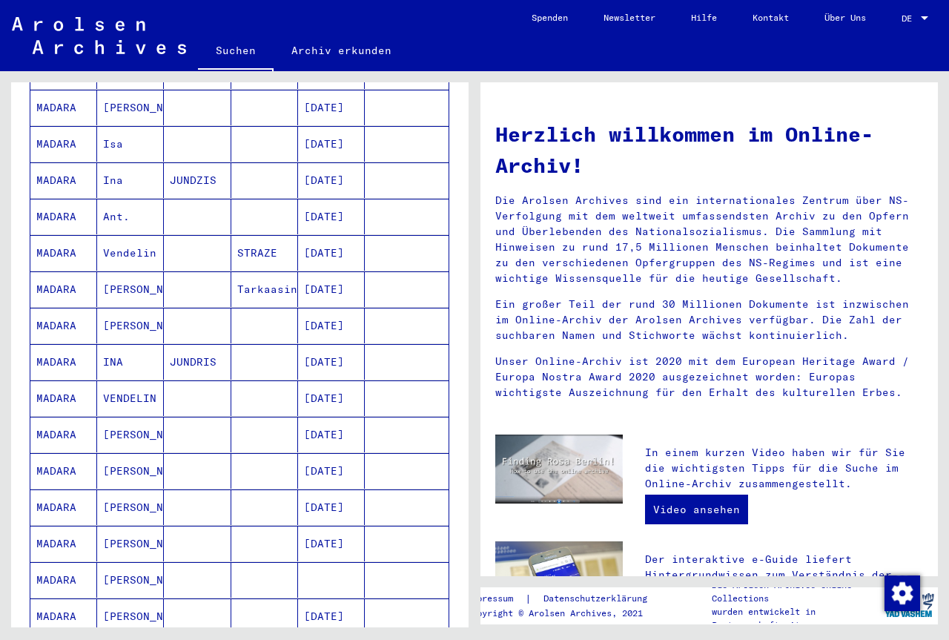
scroll to position [720, 0]
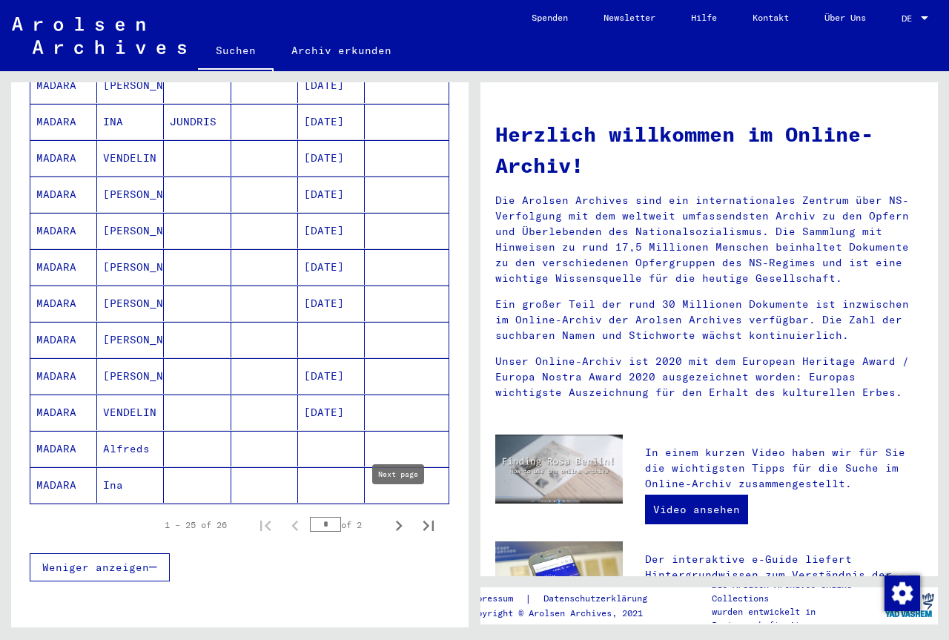
click at [411, 510] on button "Next page" at bounding box center [399, 525] width 30 height 30
type input "*"
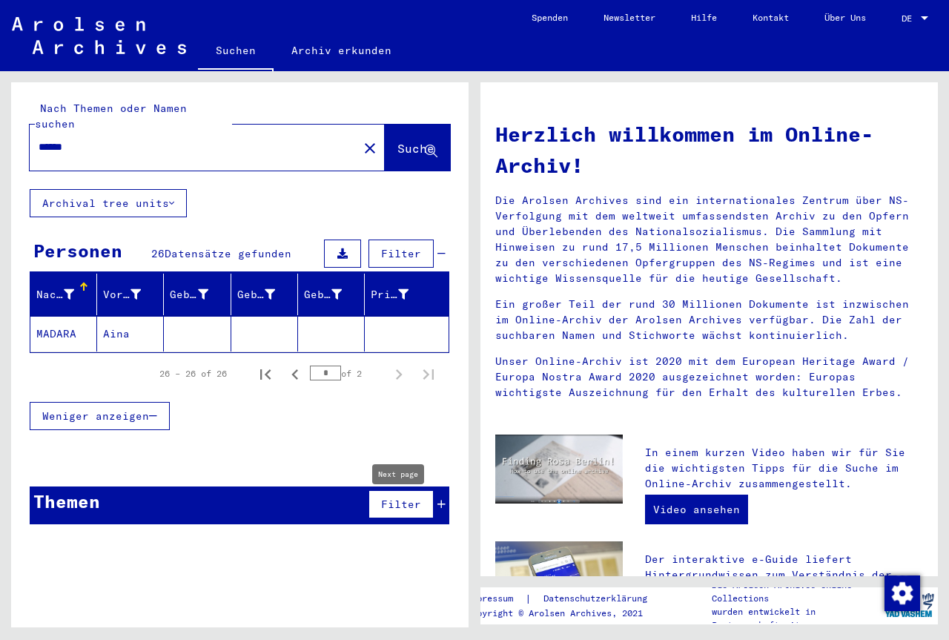
scroll to position [0, 0]
